Goal: Information Seeking & Learning: Check status

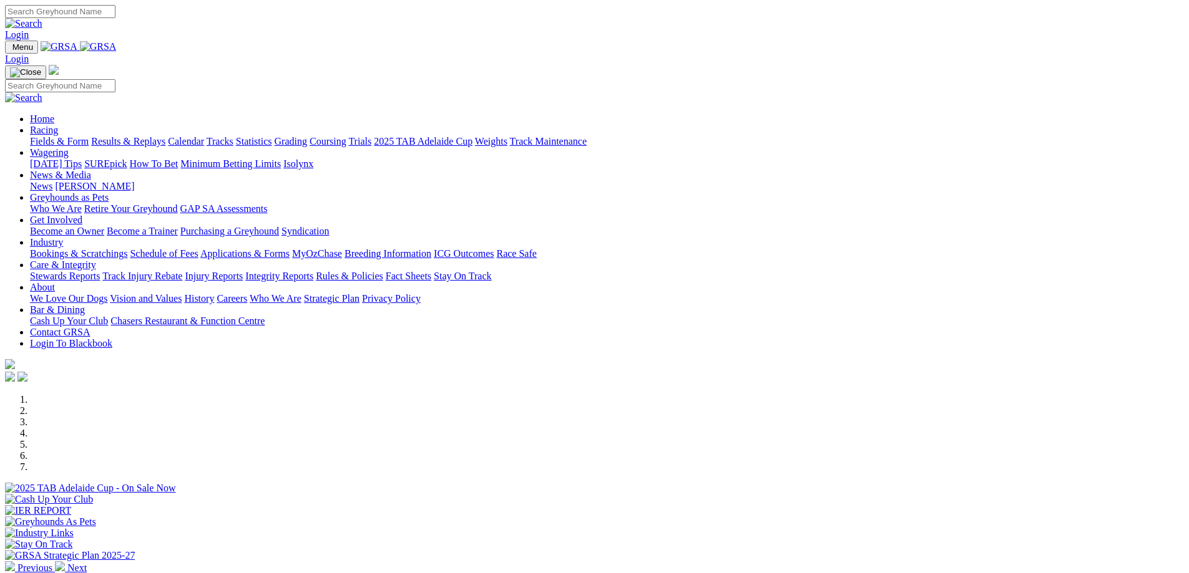
click at [58, 125] on link "Racing" at bounding box center [44, 130] width 28 height 11
click at [165, 136] on link "Results & Replays" at bounding box center [128, 141] width 74 height 11
